Goal: Information Seeking & Learning: Learn about a topic

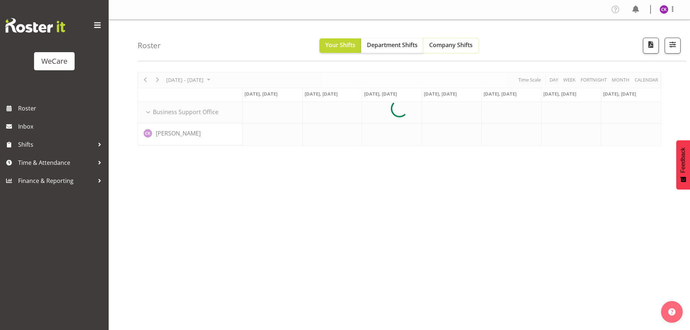
click at [449, 47] on span "Company Shifts" at bounding box center [450, 45] width 43 height 8
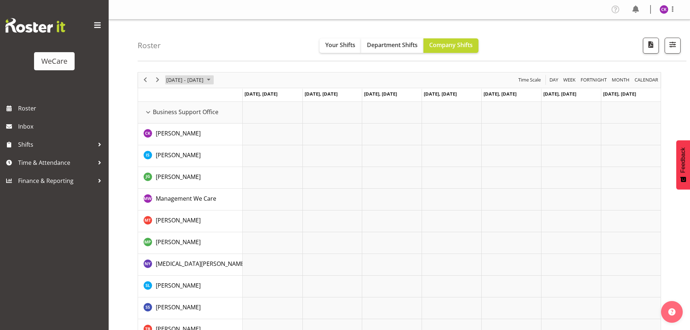
click at [185, 77] on span "[DATE] - [DATE]" at bounding box center [185, 79] width 39 height 9
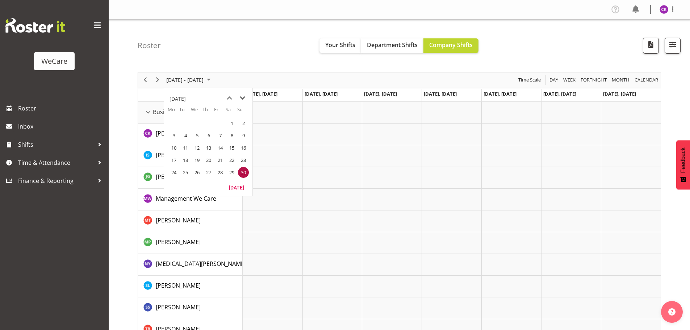
click at [244, 99] on span "next month" at bounding box center [242, 98] width 13 height 13
click at [245, 99] on span "next month" at bounding box center [242, 98] width 13 height 13
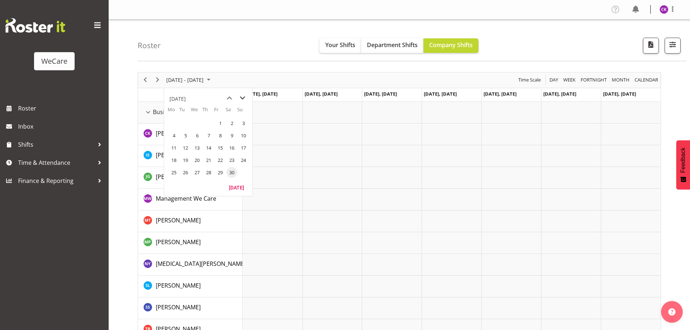
click at [245, 99] on span "next month" at bounding box center [242, 98] width 13 height 13
click at [243, 99] on span "next month" at bounding box center [242, 98] width 13 height 13
click at [242, 99] on span "next month" at bounding box center [242, 98] width 13 height 13
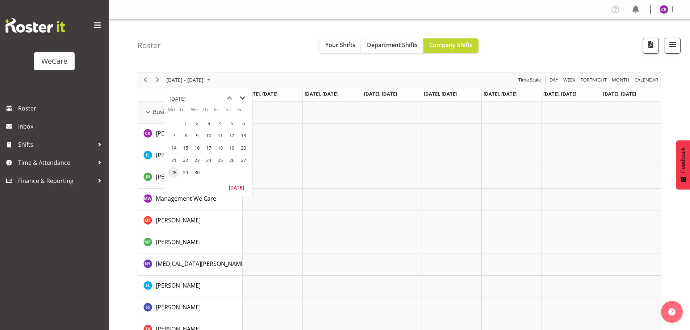
click at [242, 99] on span "next month" at bounding box center [242, 98] width 13 height 13
click at [243, 100] on span "next month" at bounding box center [242, 98] width 13 height 13
click at [240, 99] on span "next month" at bounding box center [242, 98] width 13 height 13
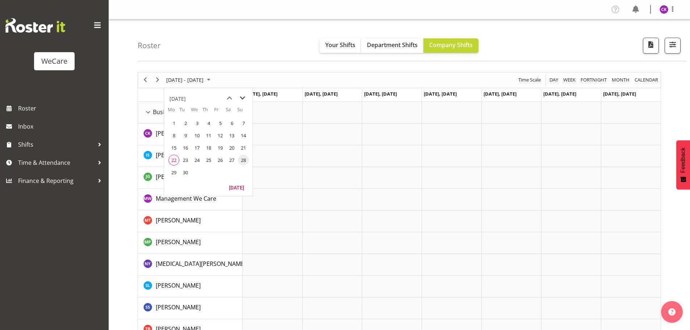
click at [240, 99] on span "next month" at bounding box center [242, 98] width 13 height 13
click at [233, 98] on span "previous month" at bounding box center [229, 98] width 13 height 13
click at [168, 162] on td "22" at bounding box center [174, 160] width 12 height 12
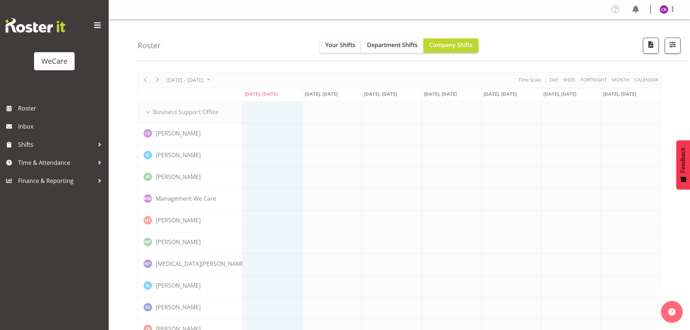
click at [676, 48] on span "button" at bounding box center [672, 44] width 9 height 9
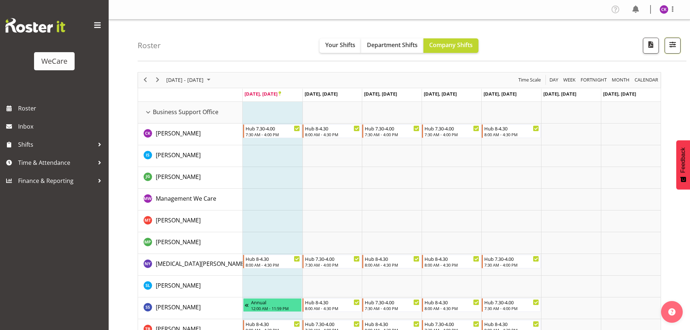
click at [668, 53] on button "button" at bounding box center [673, 46] width 16 height 16
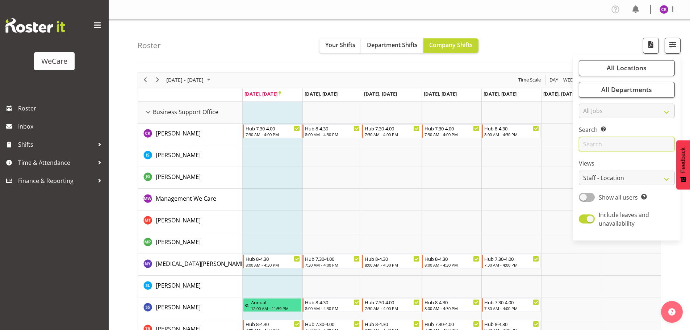
click at [610, 144] on input "text" at bounding box center [627, 144] width 96 height 14
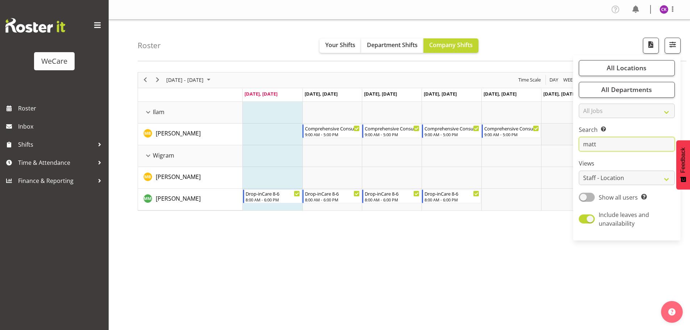
drag, startPoint x: 605, startPoint y: 145, endPoint x: 553, endPoint y: 142, distance: 51.9
click at [553, 141] on div "Roster Your Shifts Department Shifts Company Shifts All Locations Clear Busines…" at bounding box center [399, 188] width 581 height 337
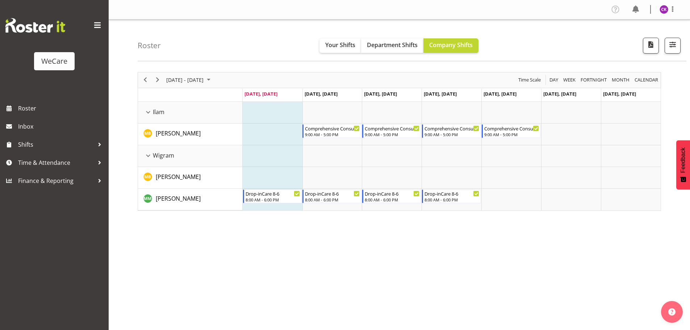
click at [663, 45] on div at bounding box center [670, 46] width 22 height 16
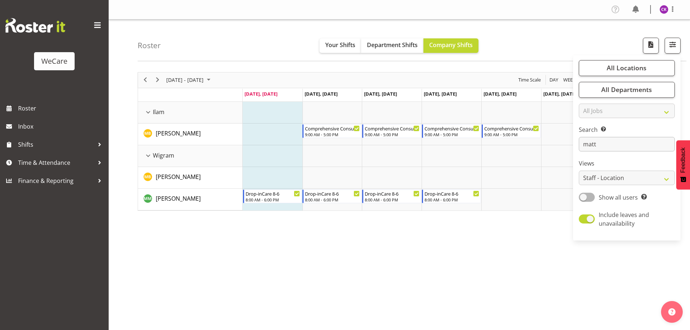
click at [606, 152] on div "All Locations Clear Business Support Office [GEOGRAPHIC_DATA] Ilam [GEOGRAPHIC_…" at bounding box center [627, 148] width 108 height 180
click at [607, 145] on input "matt" at bounding box center [627, 144] width 96 height 14
type input "m"
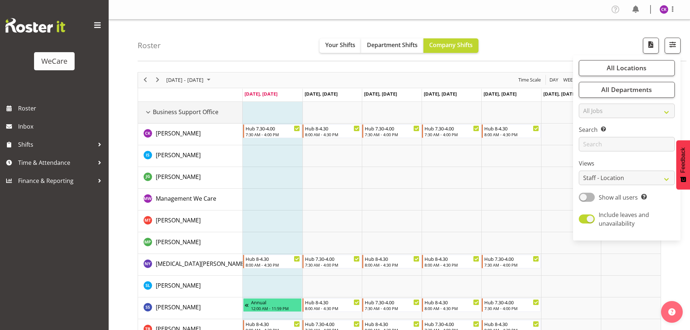
click at [150, 110] on div "Business Support Office resource" at bounding box center [147, 112] width 9 height 9
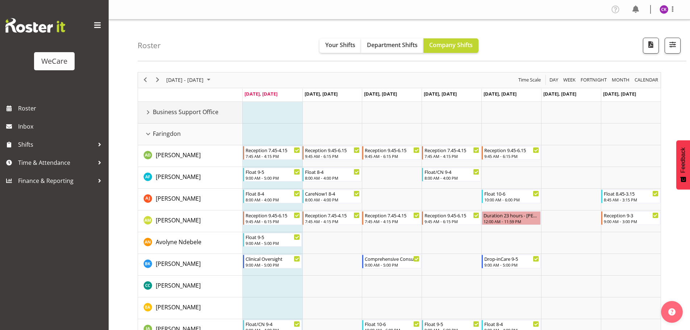
click at [145, 115] on div "Business Support Office resource" at bounding box center [147, 112] width 9 height 9
